Goal: Task Accomplishment & Management: Manage account settings

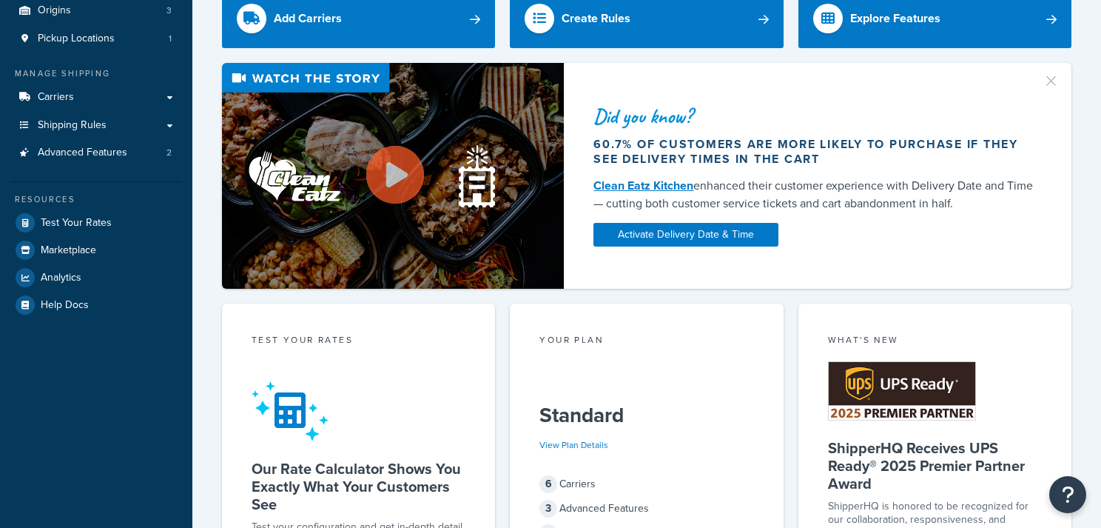
scroll to position [147, 0]
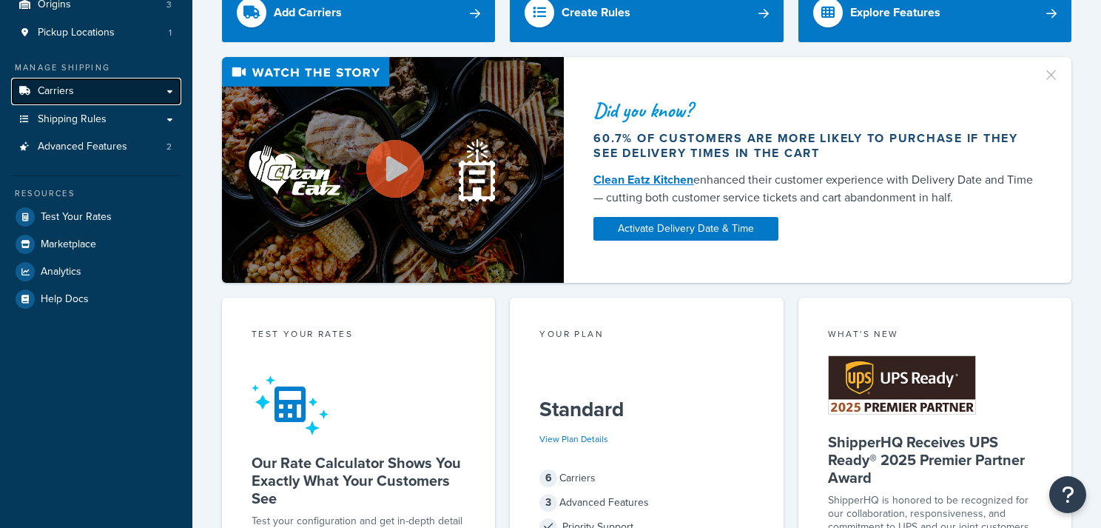
click at [89, 90] on link "Carriers" at bounding box center [96, 91] width 170 height 27
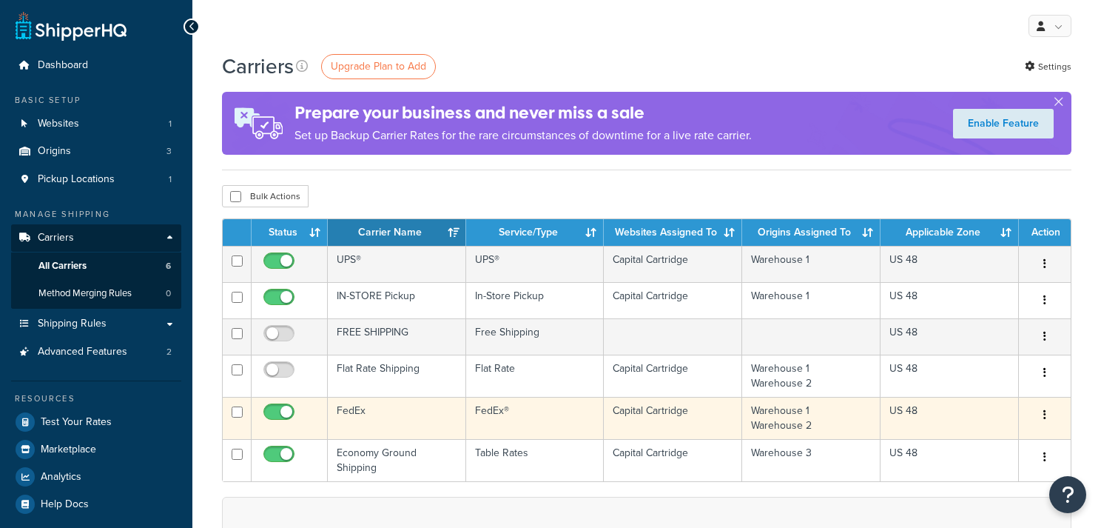
click at [394, 405] on td "FedEx" at bounding box center [397, 418] width 138 height 42
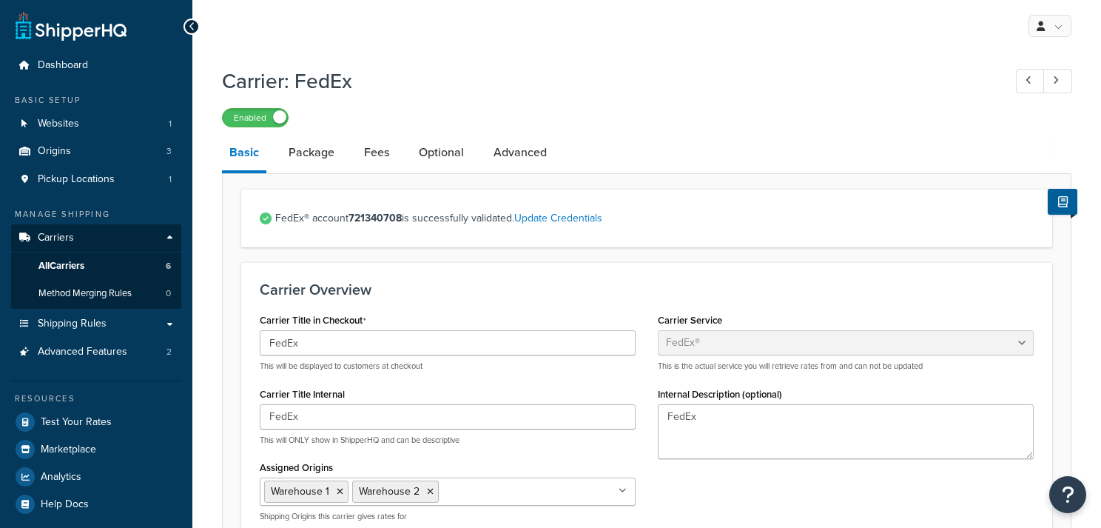
select select "fedEx"
select select "REGULAR_PICKUP"
select select "YOUR_PACKAGING"
click at [313, 161] on link "Package" at bounding box center [311, 153] width 61 height 36
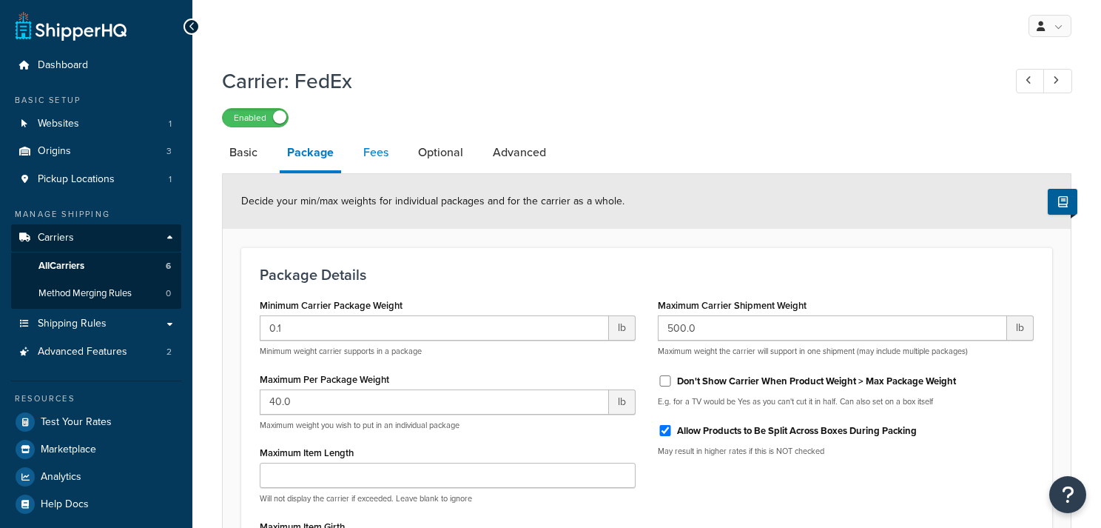
click at [380, 154] on link "Fees" at bounding box center [376, 153] width 40 height 36
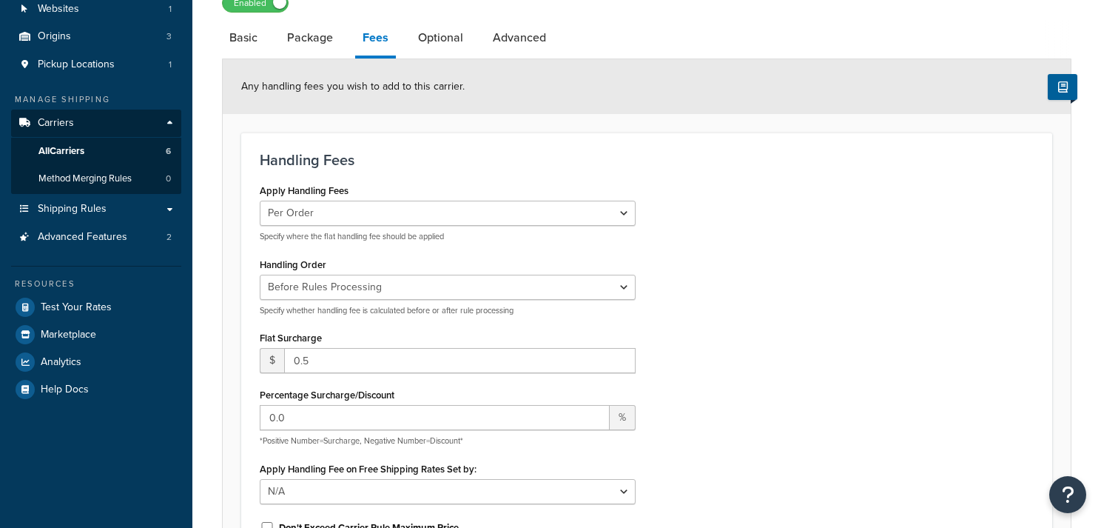
scroll to position [133, 0]
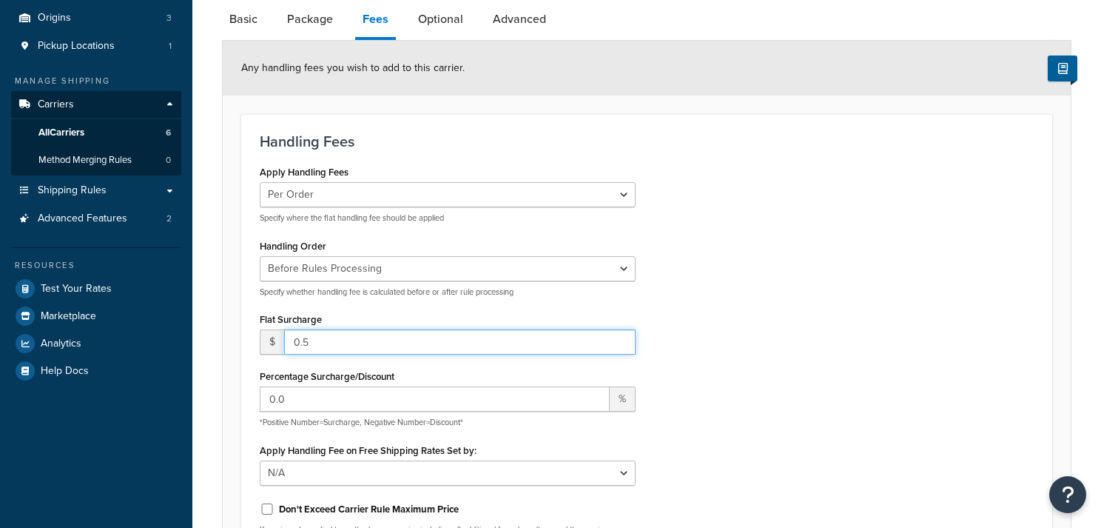
click at [335, 348] on input "0.5" at bounding box center [460, 341] width 352 height 25
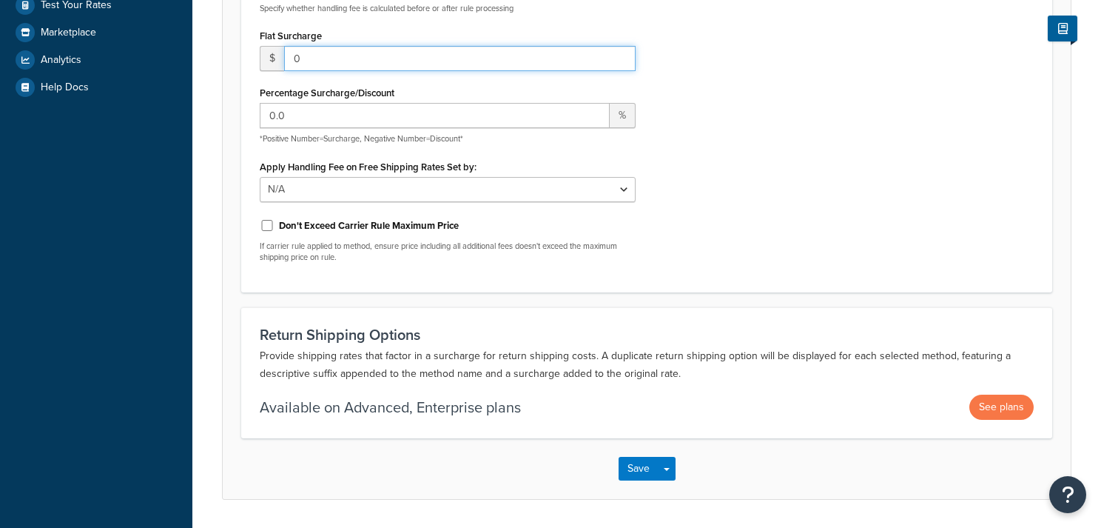
scroll to position [463, 0]
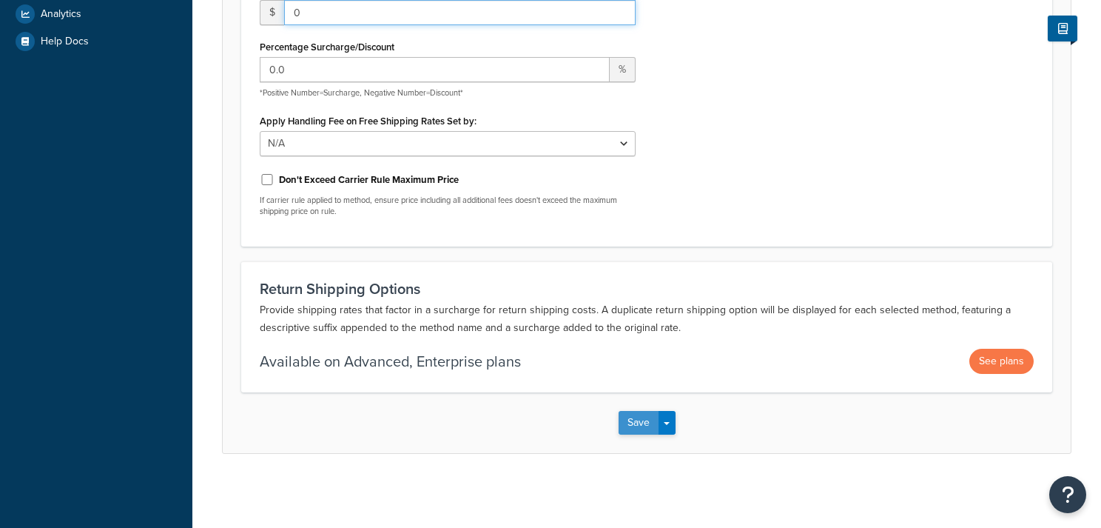
type input "0"
click at [623, 414] on button "Save" at bounding box center [639, 423] width 40 height 24
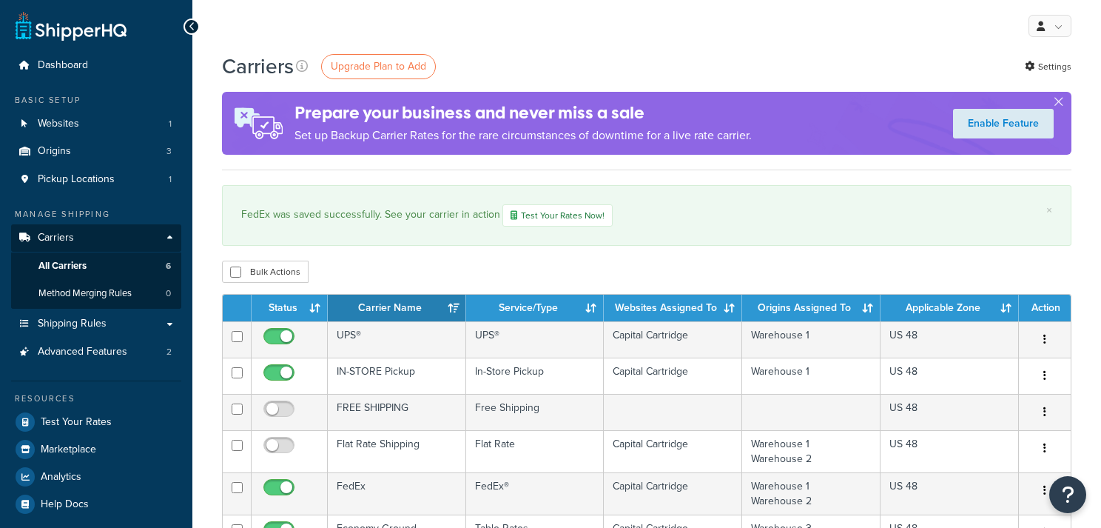
scroll to position [44, 0]
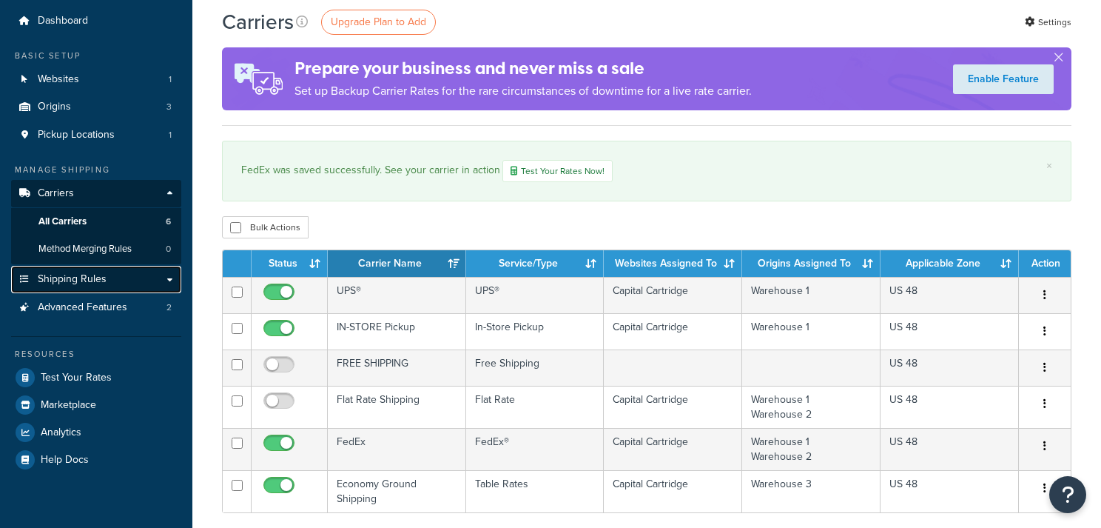
click at [58, 281] on span "Shipping Rules" at bounding box center [72, 279] width 69 height 13
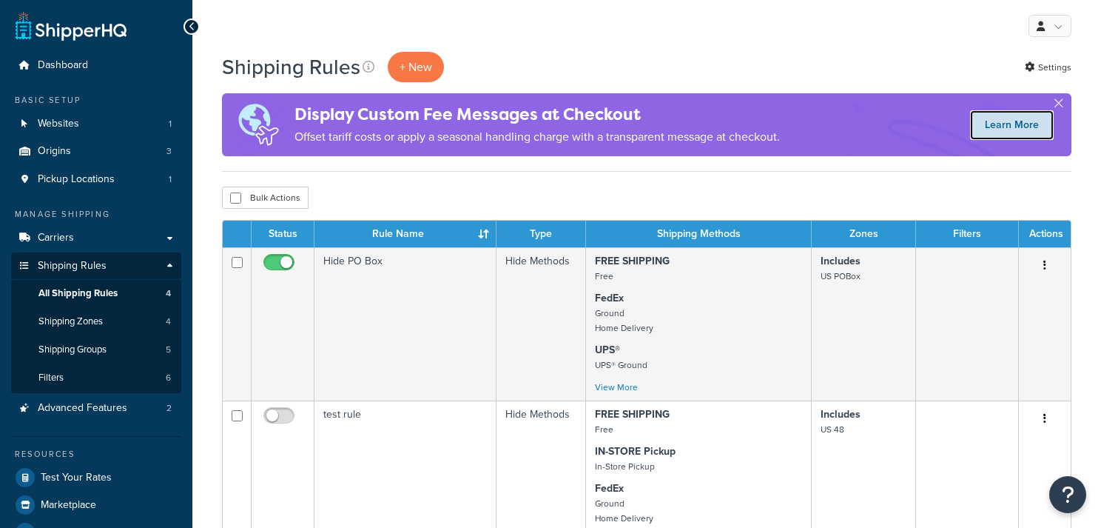
click at [1012, 130] on link "Learn More" at bounding box center [1012, 125] width 84 height 30
